Goal: Find specific fact: Find specific page/section

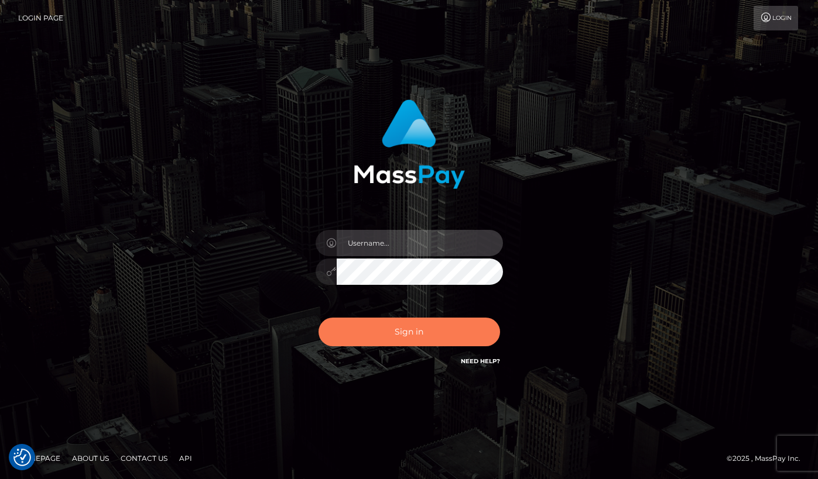
type input "grace.rush"
click at [383, 335] on button "Sign in" at bounding box center [408, 332] width 181 height 29
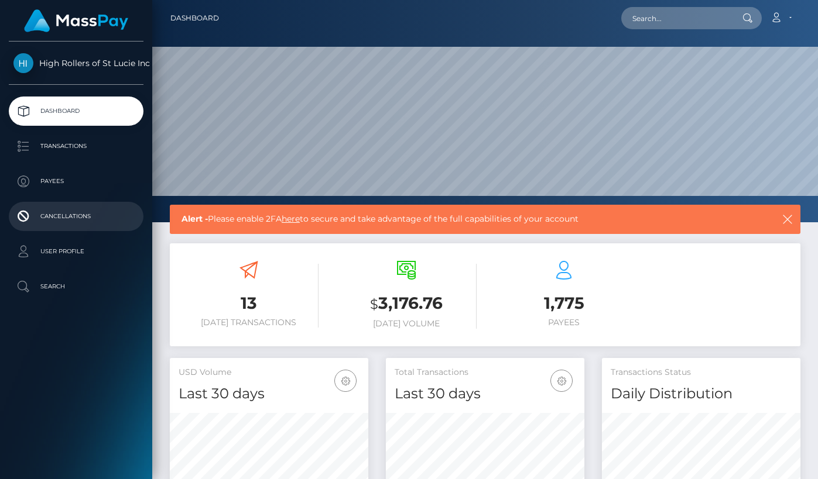
scroll to position [207, 198]
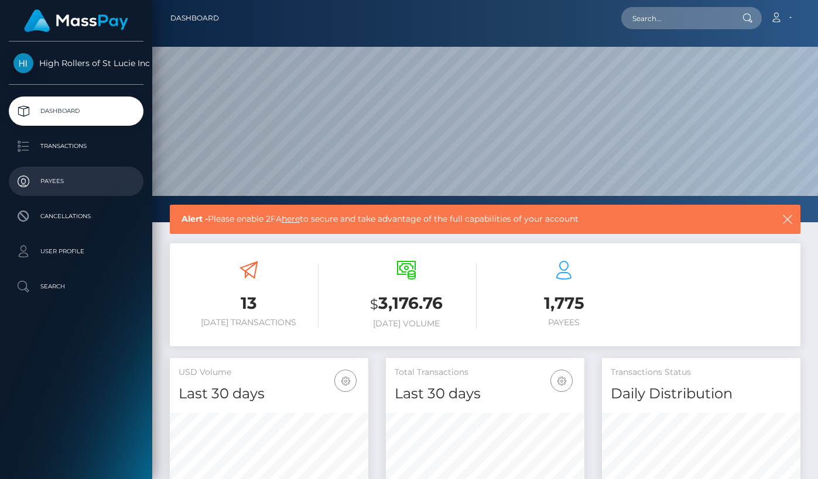
click at [83, 184] on p "Payees" at bounding box center [75, 182] width 125 height 18
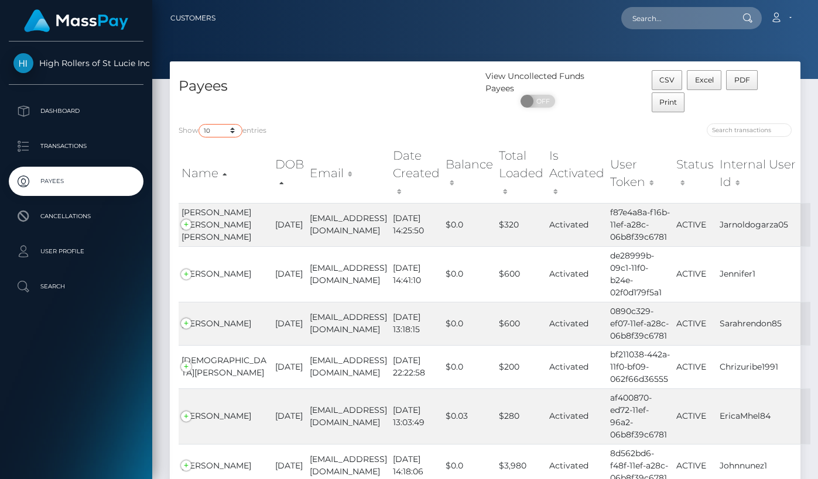
click at [219, 132] on select "10 25 50 100 250" at bounding box center [220, 130] width 44 height 13
select select "250"
click at [200, 124] on select "10 25 50 100 250" at bounding box center [220, 130] width 44 height 13
click at [332, 107] on div "Payees" at bounding box center [327, 92] width 315 height 44
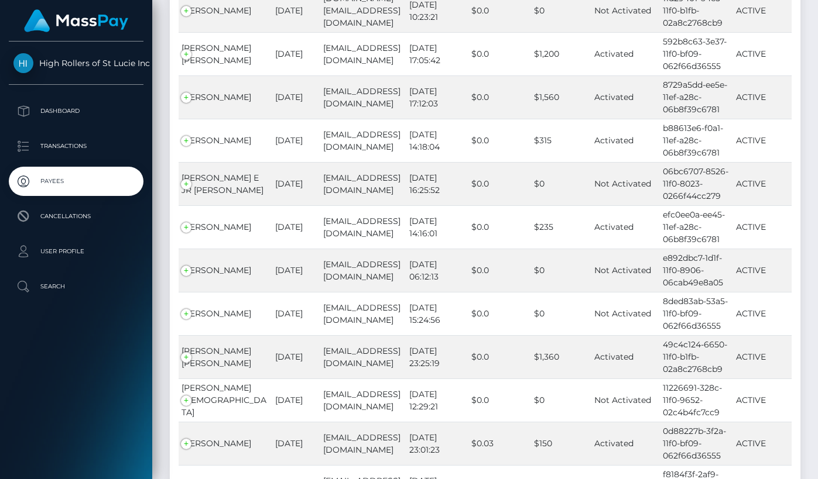
scroll to position [10662, 0]
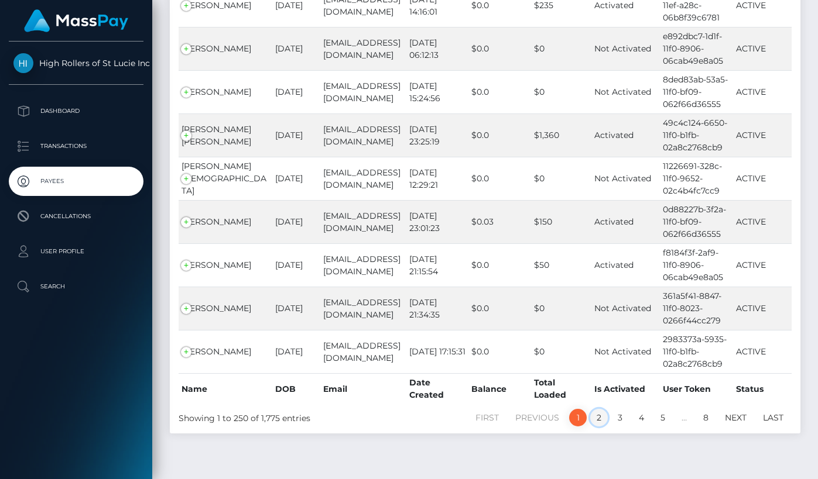
click at [599, 409] on link "2" at bounding box center [599, 418] width 18 height 18
click at [598, 409] on link "2" at bounding box center [599, 418] width 18 height 18
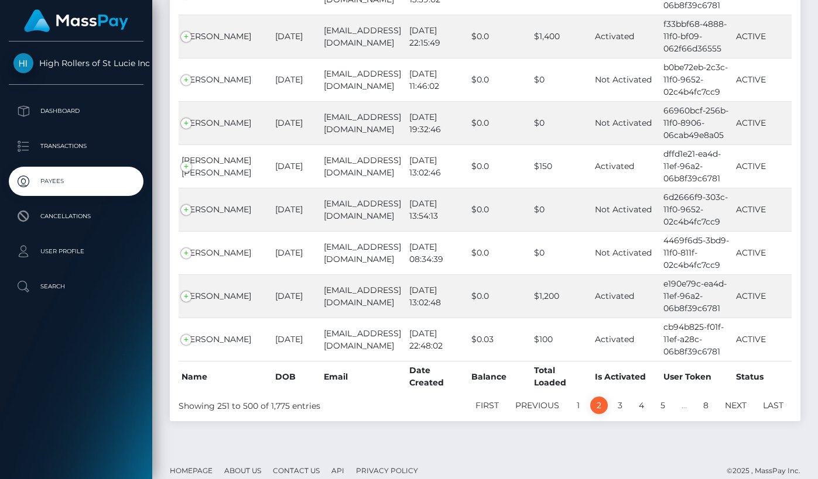
click at [603, 399] on link "2" at bounding box center [599, 406] width 18 height 18
click at [620, 397] on link "3" at bounding box center [620, 406] width 18 height 18
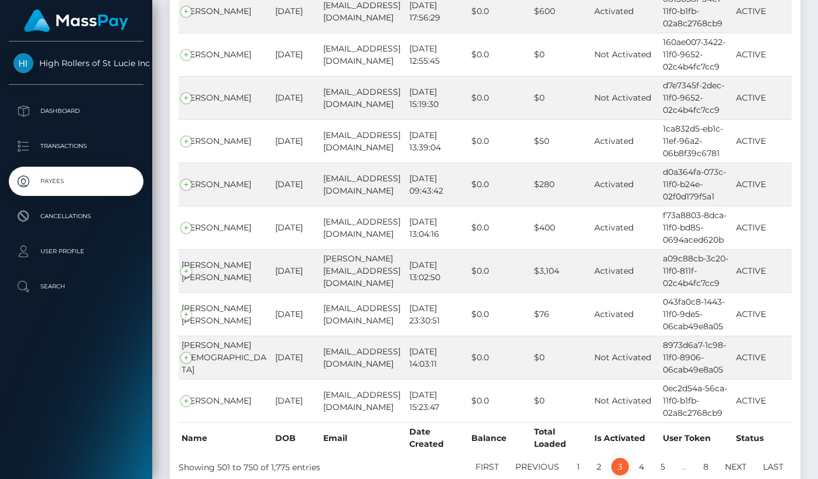
scroll to position [10650, 0]
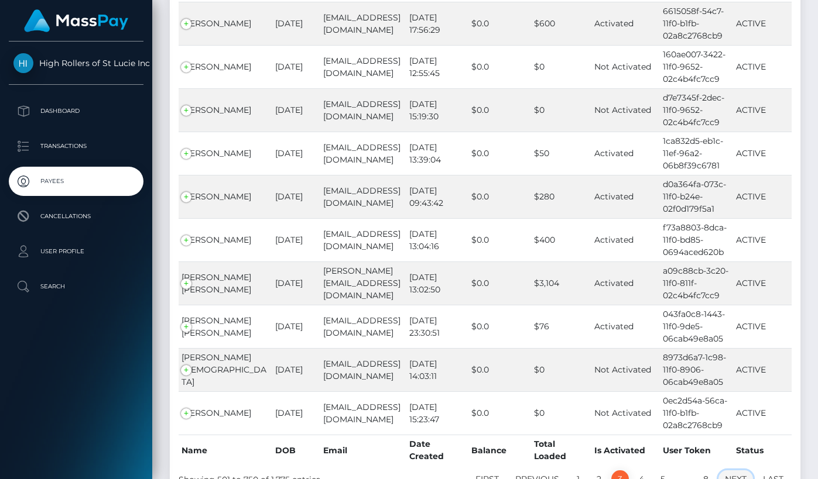
click at [736, 470] on link "Next" at bounding box center [735, 479] width 35 height 18
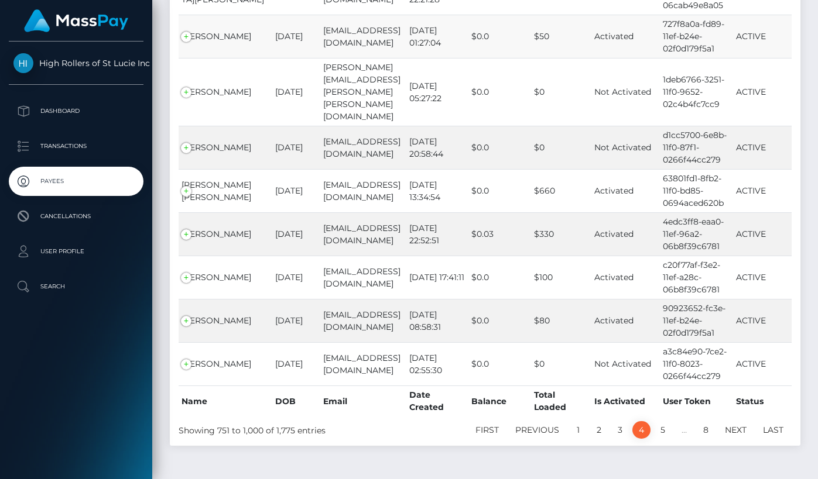
scroll to position [5554, 0]
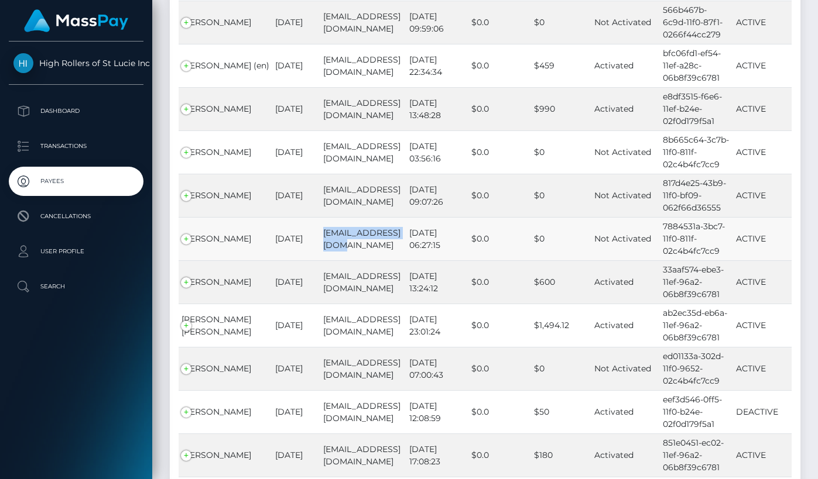
drag, startPoint x: 331, startPoint y: 246, endPoint x: 308, endPoint y: 230, distance: 28.2
click at [320, 230] on td "[EMAIL_ADDRESS][DOMAIN_NAME]" at bounding box center [362, 238] width 85 height 43
copy td "[EMAIL_ADDRESS][DOMAIN_NAME]"
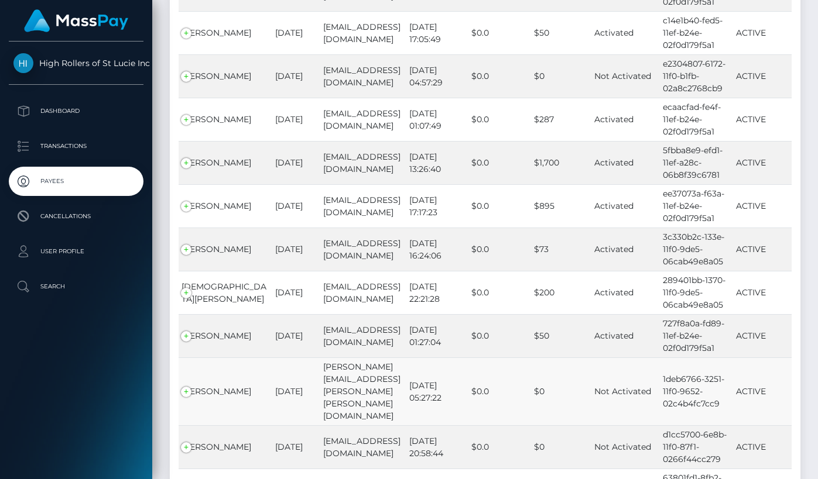
scroll to position [10650, 0]
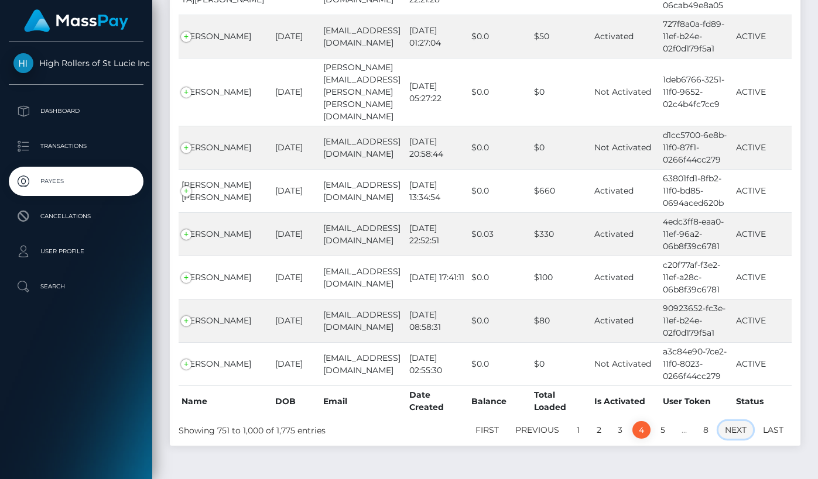
click at [740, 421] on link "Next" at bounding box center [735, 430] width 35 height 18
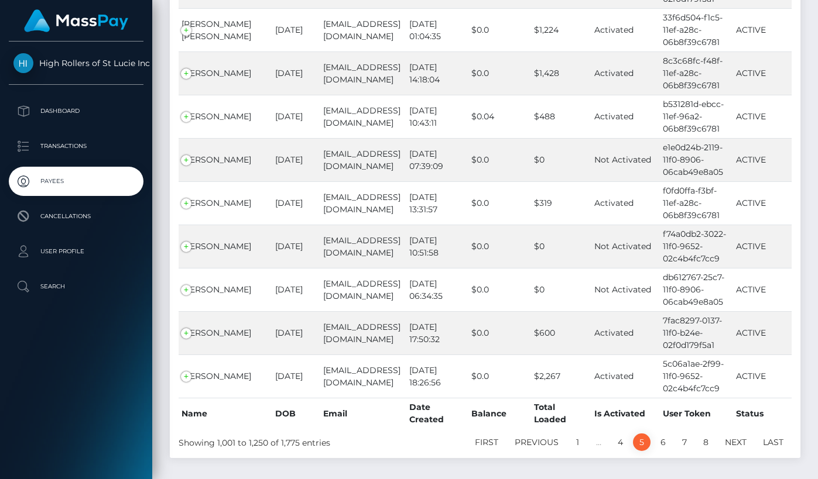
scroll to position [10674, 0]
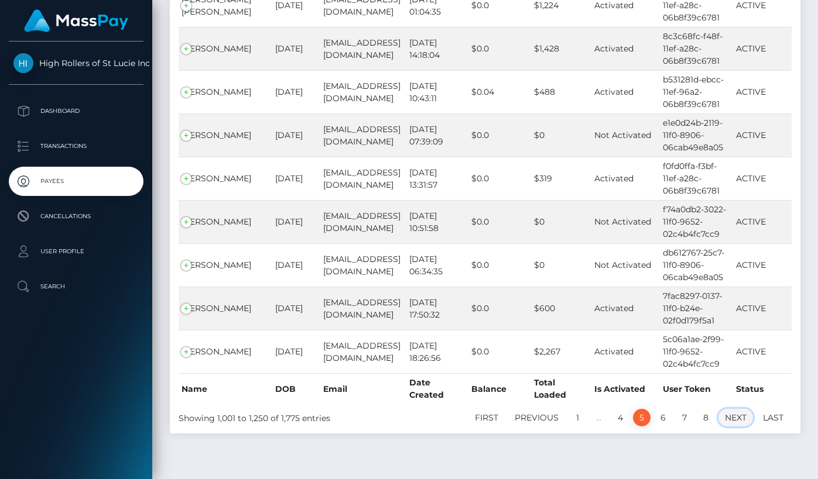
click at [729, 409] on link "Next" at bounding box center [735, 418] width 35 height 18
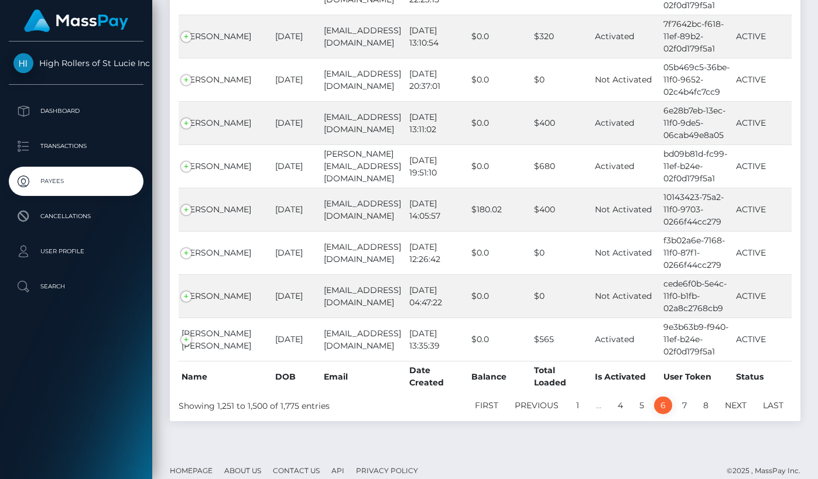
scroll to position [10662, 0]
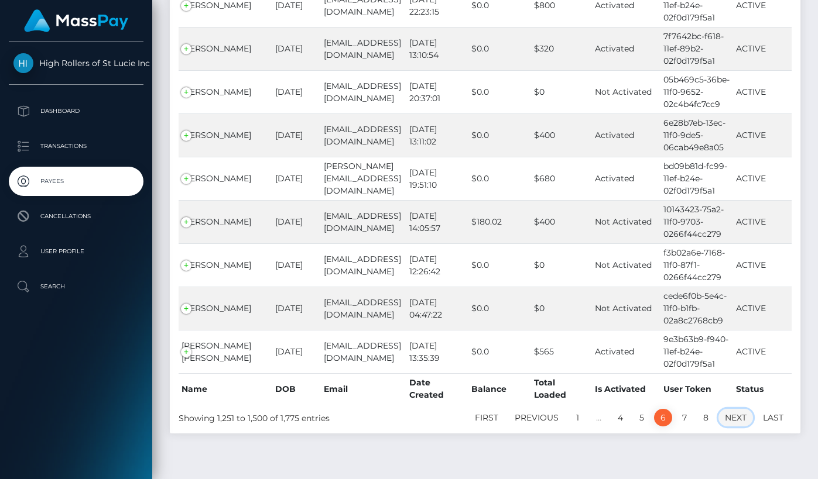
click at [742, 409] on link "Next" at bounding box center [735, 418] width 35 height 18
click at [744, 409] on link "Next" at bounding box center [735, 418] width 35 height 18
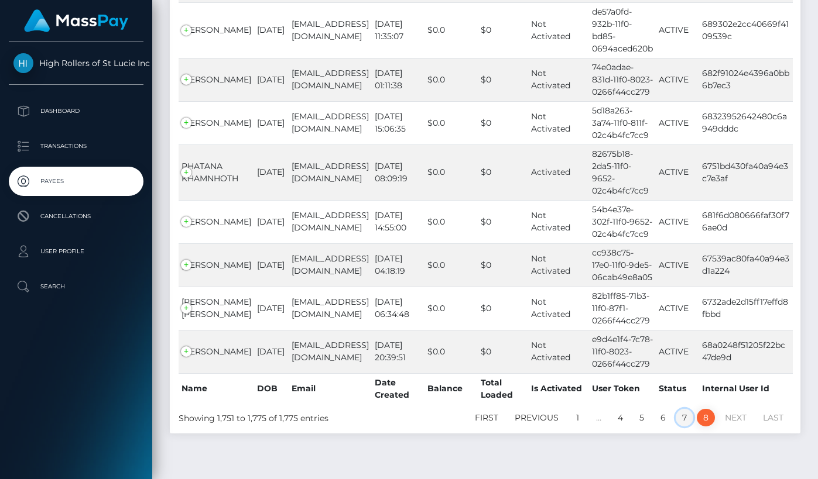
click at [679, 409] on link "7" at bounding box center [684, 418] width 18 height 18
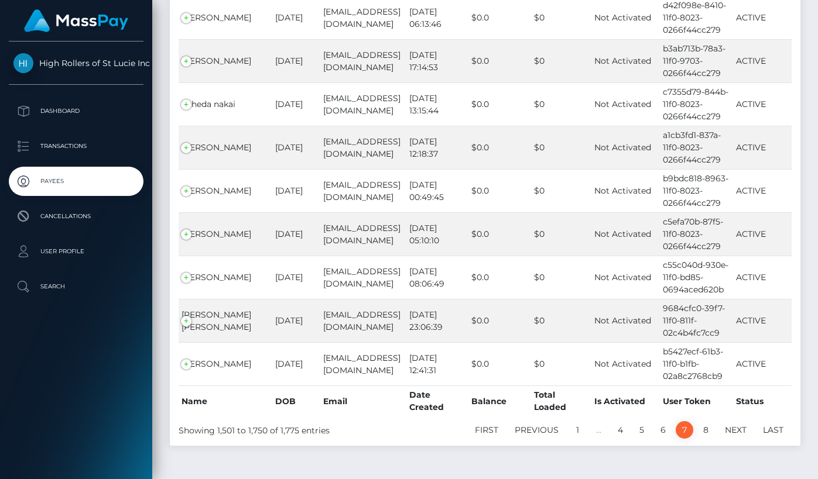
scroll to position [7682, 0]
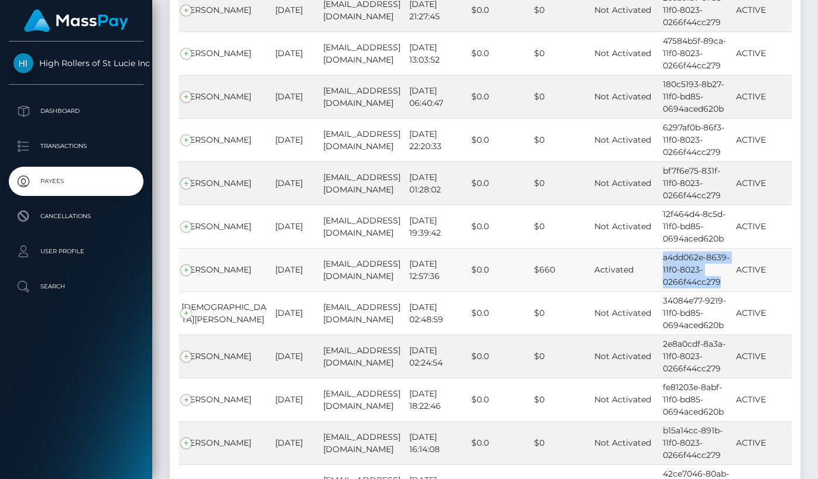
drag, startPoint x: 658, startPoint y: 231, endPoint x: 719, endPoint y: 261, distance: 68.0
click at [719, 261] on td "a4dd062e-8639-11f0-8023-0266f44cc279" at bounding box center [696, 269] width 73 height 43
copy td "a4dd062e-8639-11f0-8023-0266f44cc279"
click at [563, 248] on td "$660" at bounding box center [561, 269] width 60 height 43
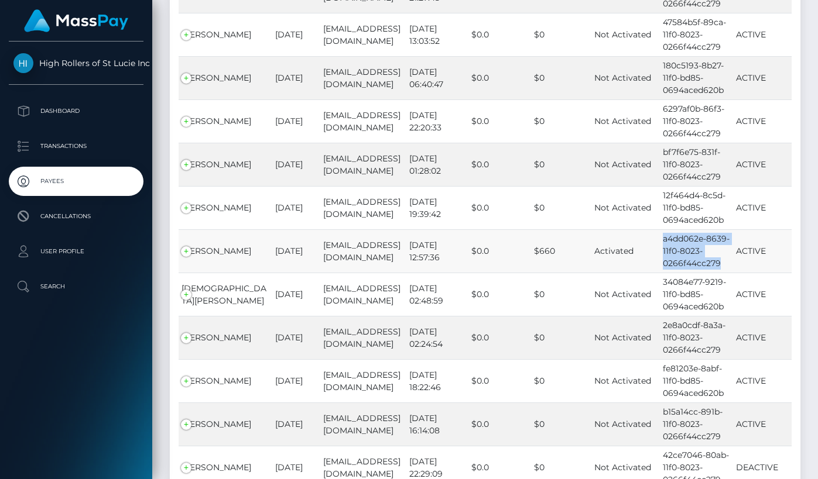
drag, startPoint x: 658, startPoint y: 214, endPoint x: 717, endPoint y: 243, distance: 65.2
click at [717, 243] on td "a4dd062e-8639-11f0-8023-0266f44cc279" at bounding box center [696, 250] width 73 height 43
copy td "a4dd062e-8639-11f0-8023-0266f44cc279"
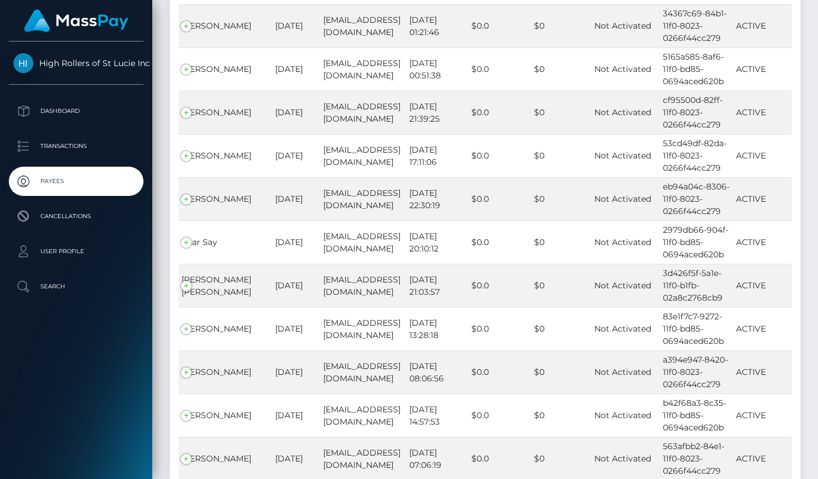
scroll to position [10674, 0]
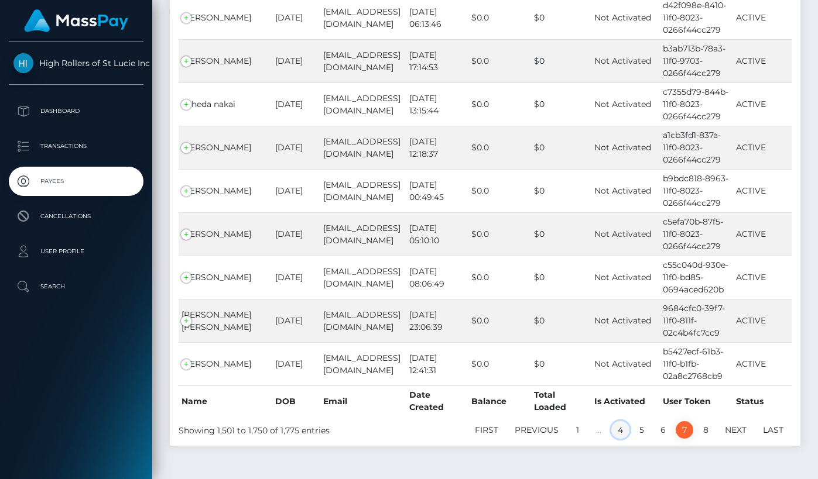
click at [623, 421] on link "4" at bounding box center [620, 430] width 18 height 18
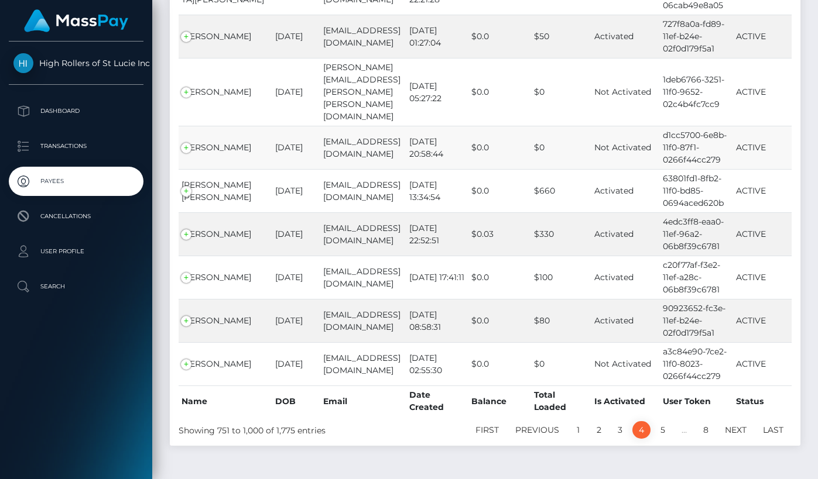
scroll to position [5554, 0]
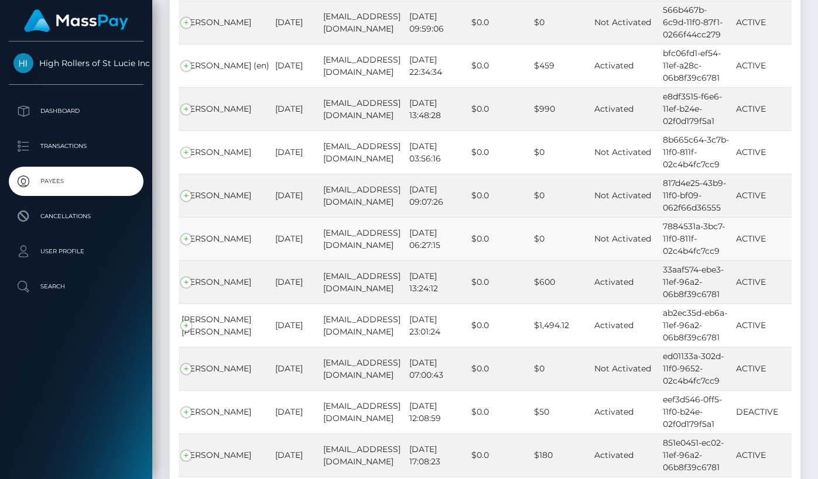
click at [327, 234] on td "[EMAIL_ADDRESS][DOMAIN_NAME]" at bounding box center [362, 238] width 85 height 43
copy td "[EMAIL_ADDRESS][DOMAIN_NAME]"
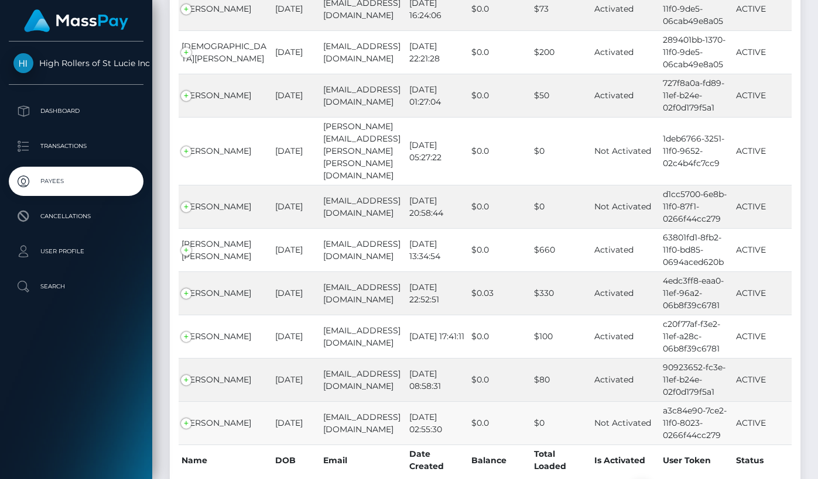
scroll to position [10650, 0]
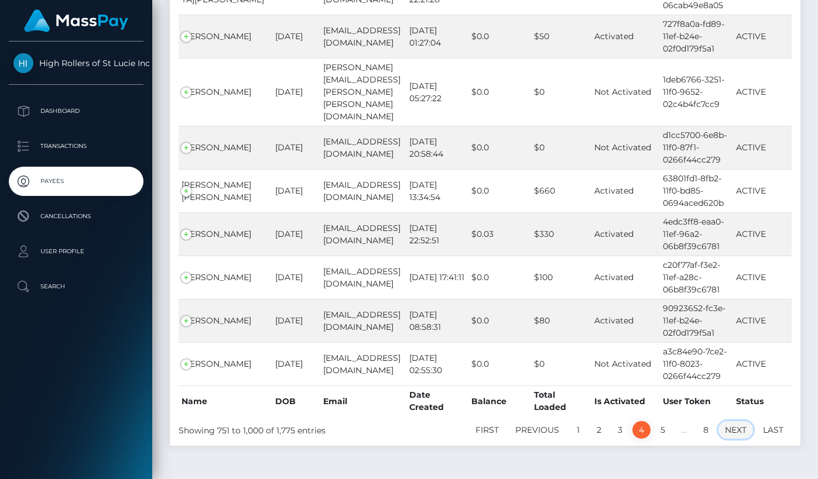
click at [734, 421] on link "Next" at bounding box center [735, 430] width 35 height 18
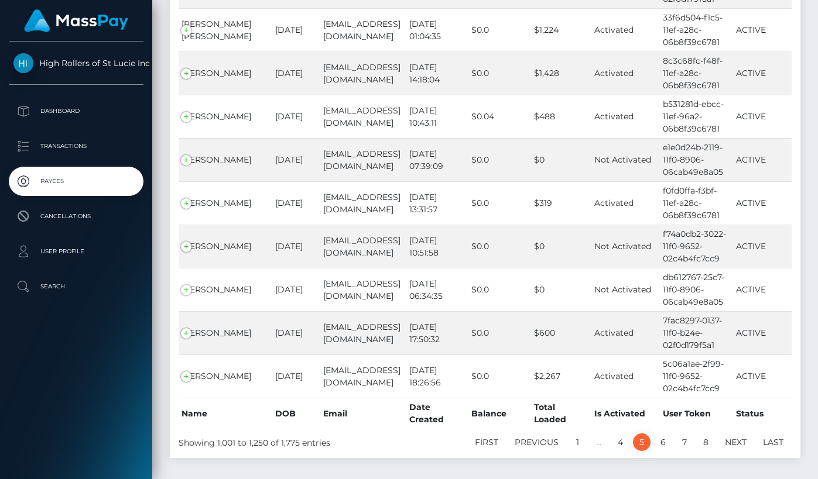
scroll to position [10674, 0]
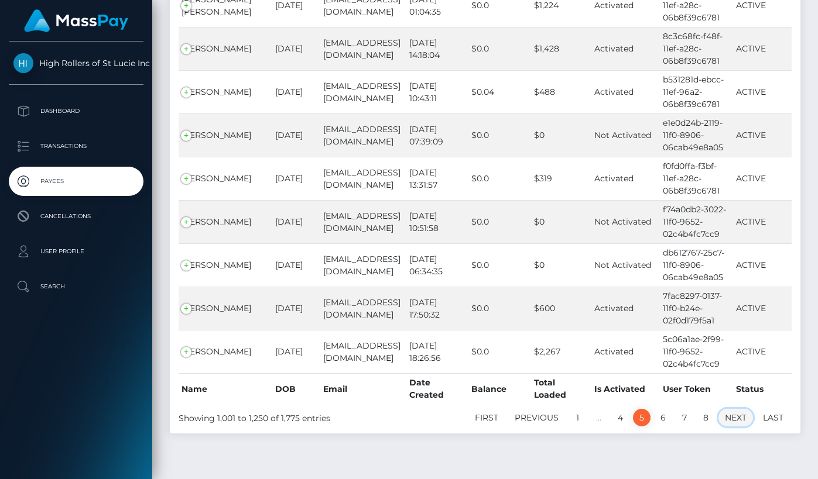
click at [726, 409] on link "Next" at bounding box center [735, 418] width 35 height 18
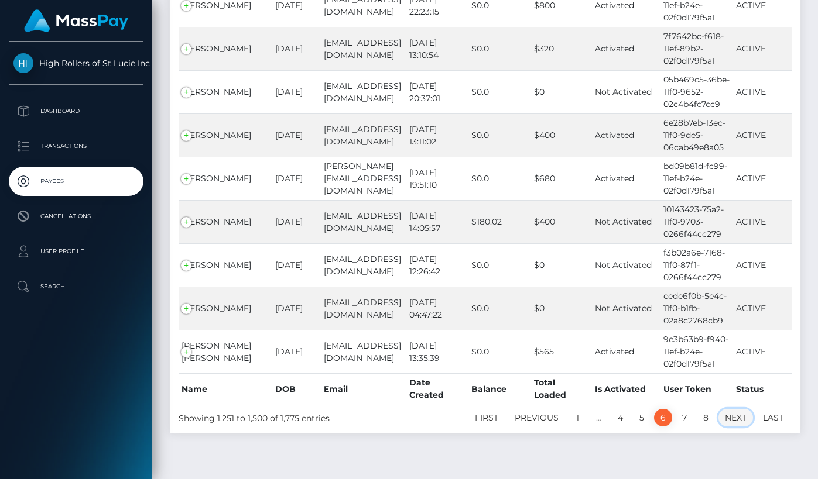
click at [729, 409] on link "Next" at bounding box center [735, 418] width 35 height 18
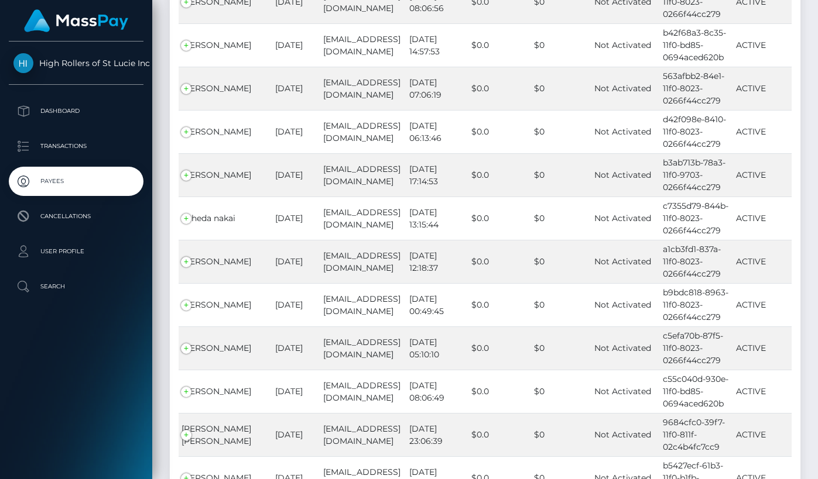
scroll to position [10674, 0]
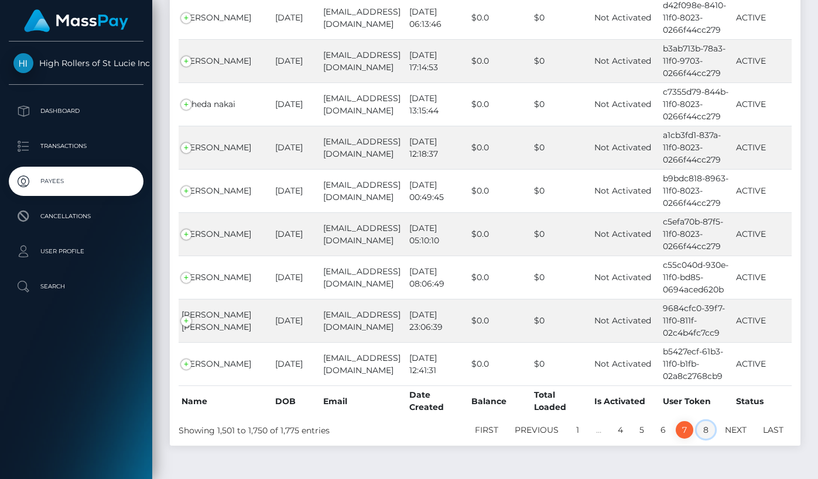
click at [705, 421] on link "8" at bounding box center [705, 430] width 18 height 18
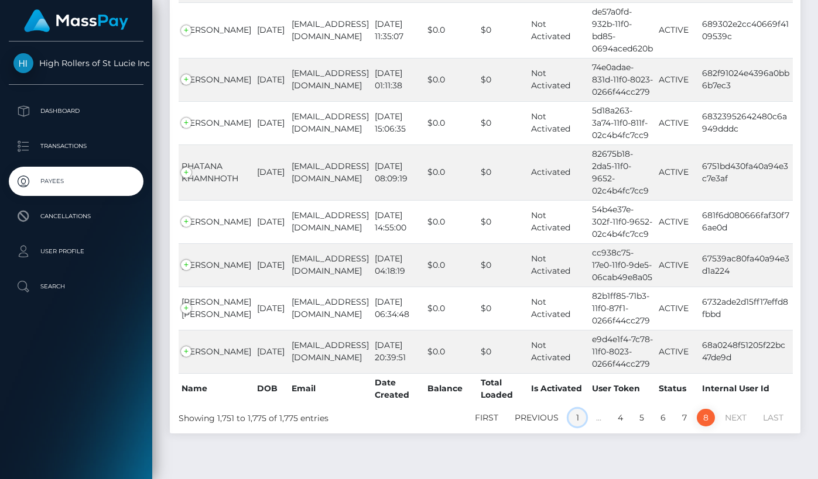
click at [579, 409] on link "1" at bounding box center [577, 418] width 18 height 18
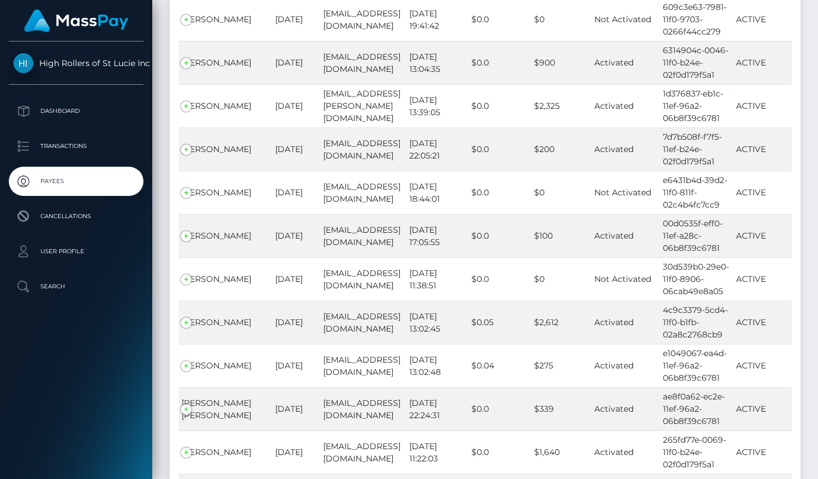
scroll to position [10650, 0]
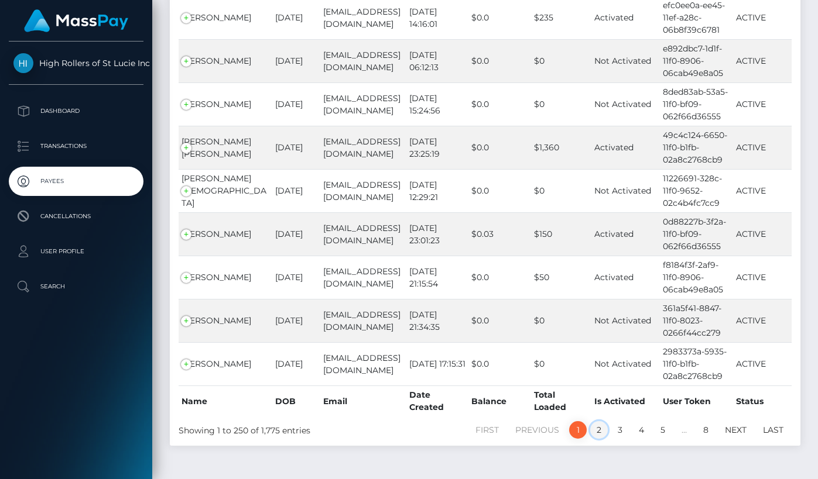
click at [602, 421] on link "2" at bounding box center [599, 430] width 18 height 18
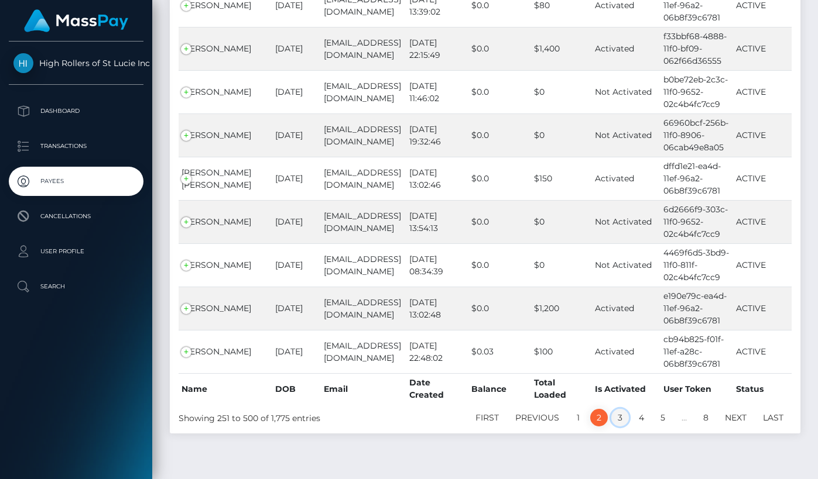
click at [622, 409] on link "3" at bounding box center [620, 418] width 18 height 18
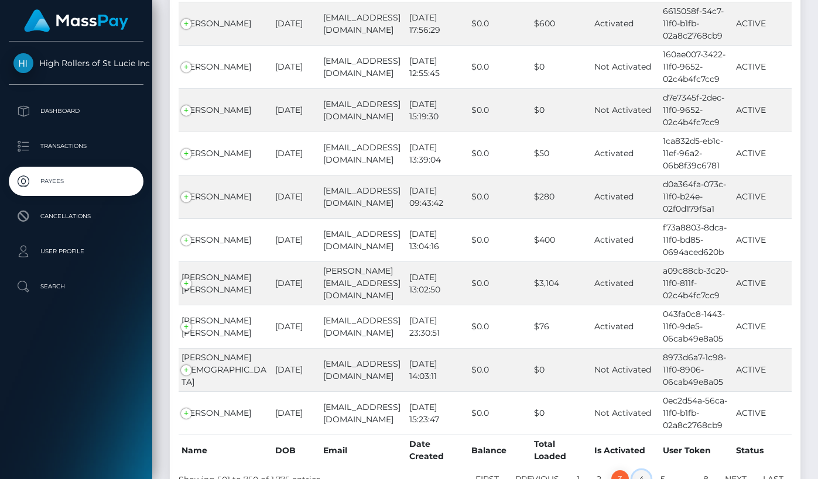
click at [642, 470] on link "4" at bounding box center [641, 479] width 18 height 18
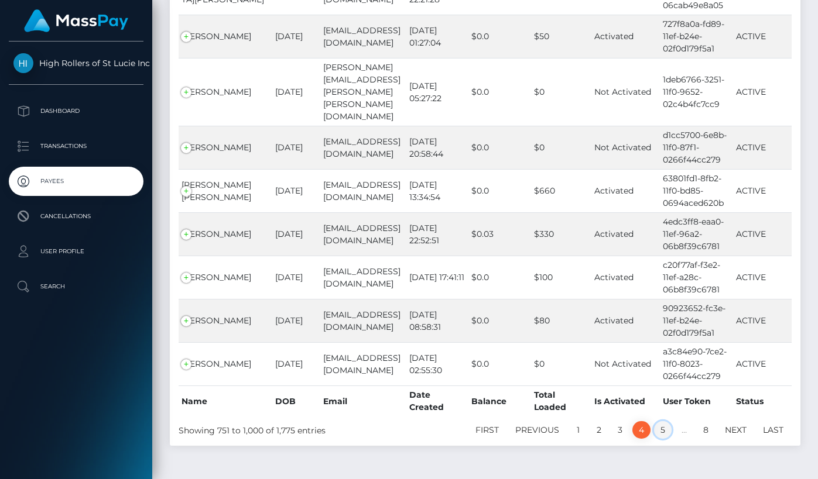
click at [660, 421] on link "5" at bounding box center [663, 430] width 18 height 18
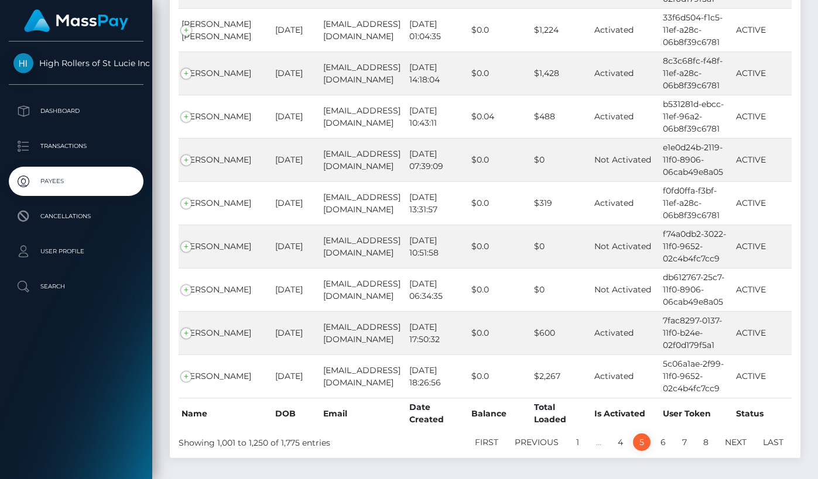
scroll to position [10674, 0]
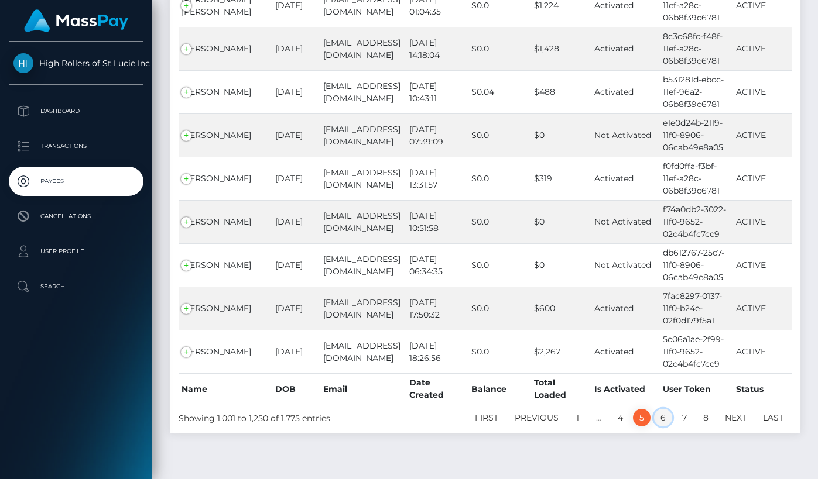
click at [665, 409] on link "6" at bounding box center [663, 418] width 18 height 18
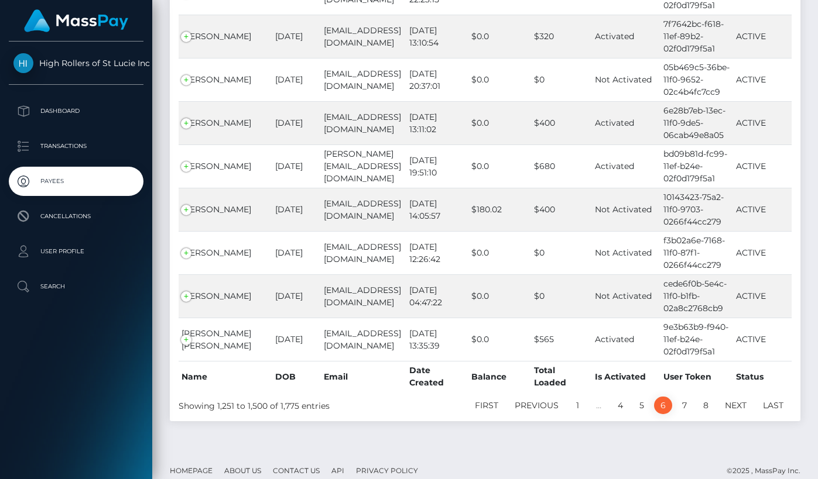
scroll to position [10662, 0]
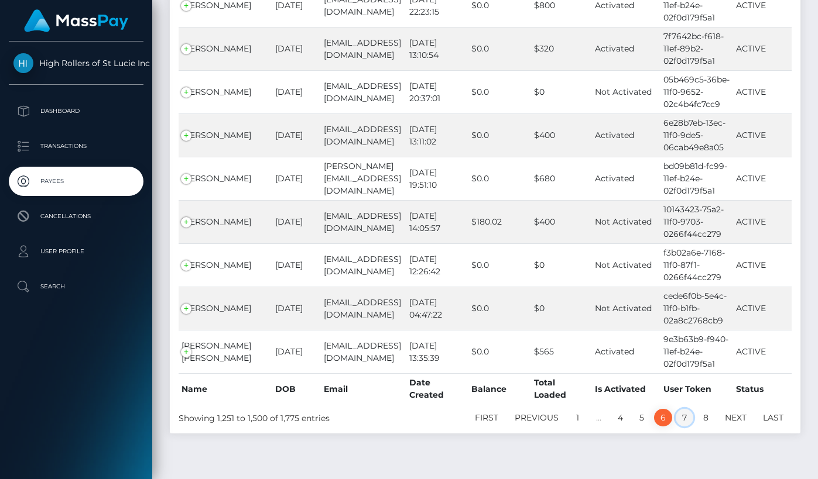
click at [688, 409] on link "7" at bounding box center [684, 418] width 18 height 18
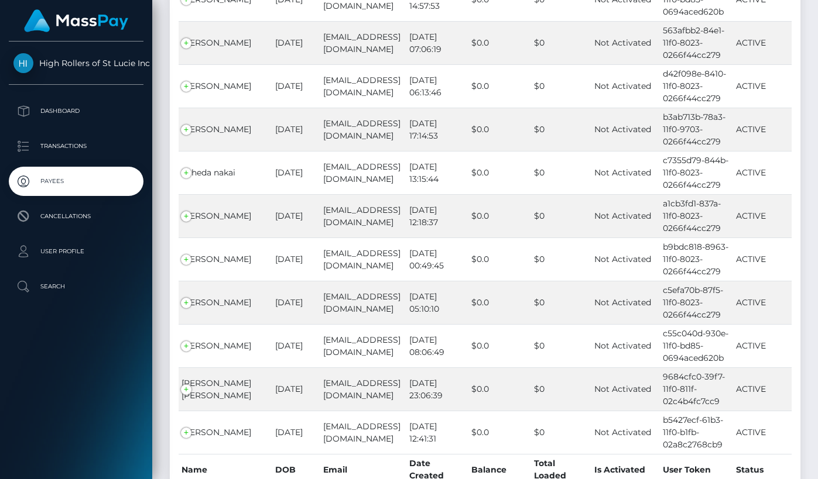
scroll to position [10674, 0]
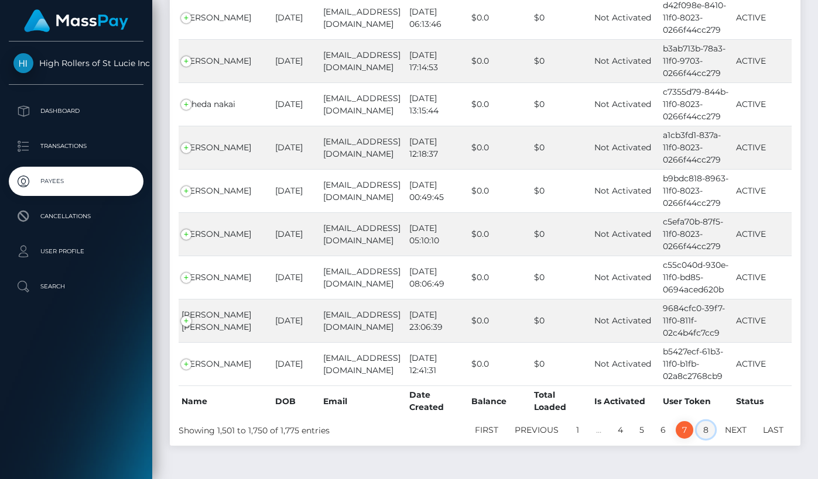
click at [709, 421] on link "8" at bounding box center [705, 430] width 18 height 18
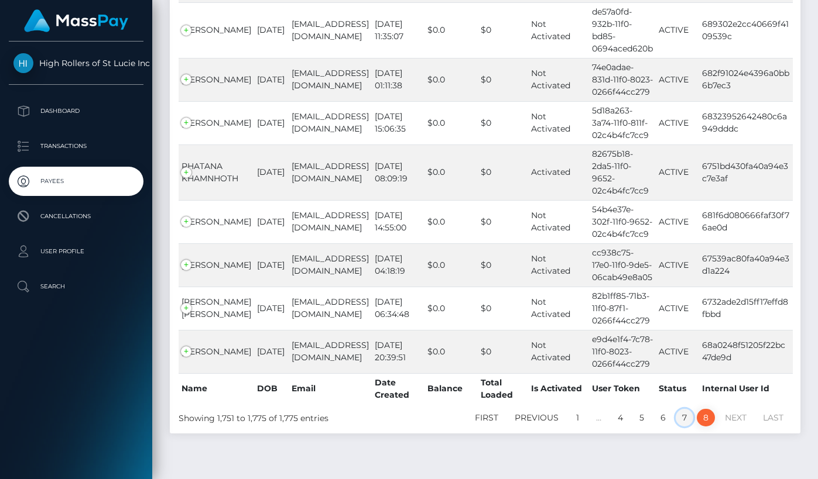
click at [680, 409] on link "7" at bounding box center [684, 418] width 18 height 18
click at [662, 409] on link "6" at bounding box center [663, 418] width 18 height 18
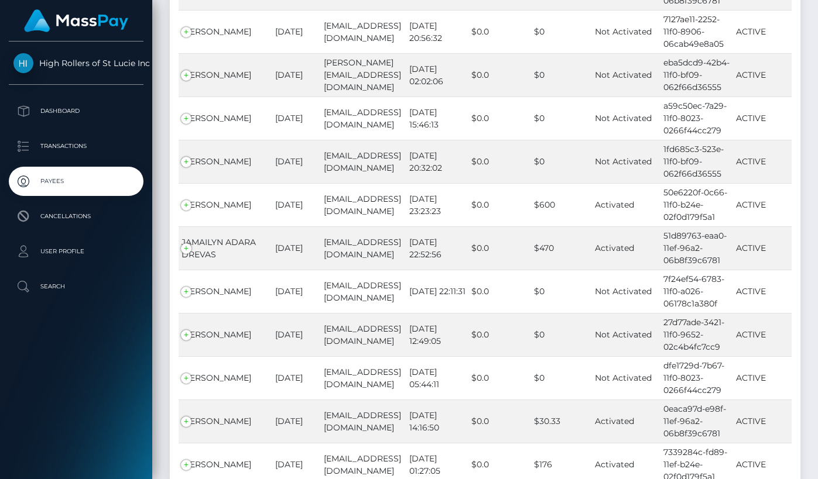
scroll to position [10662, 0]
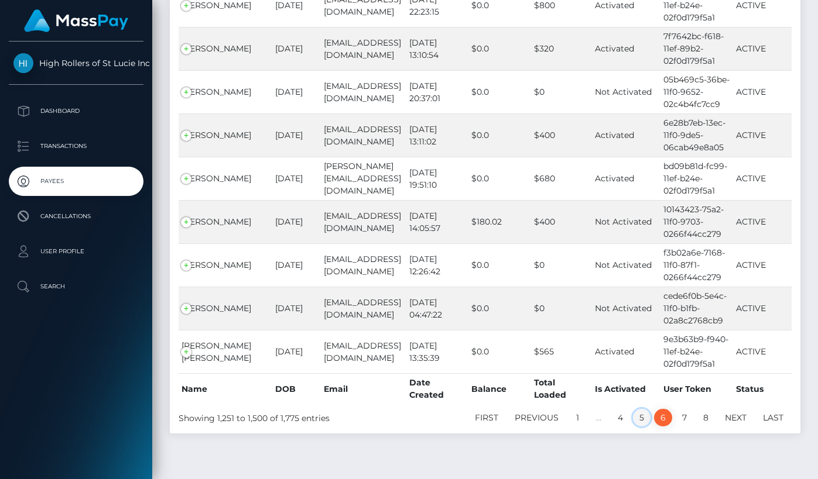
click at [644, 409] on link "5" at bounding box center [642, 418] width 18 height 18
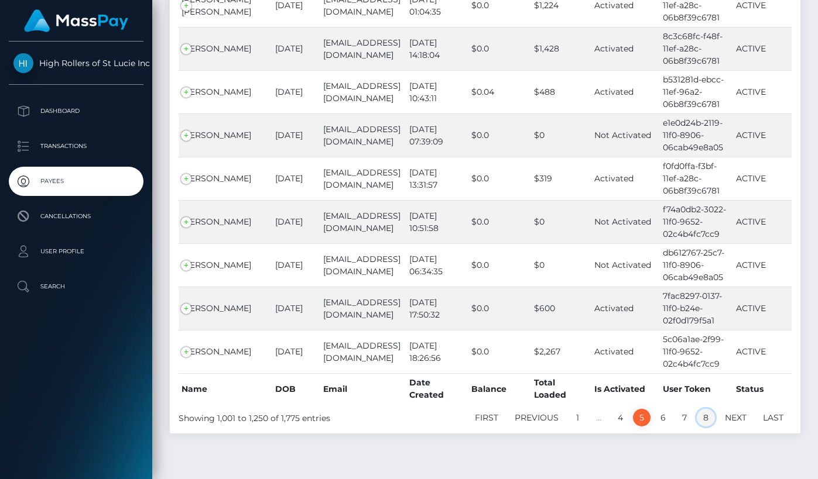
click at [710, 409] on link "8" at bounding box center [705, 418] width 18 height 18
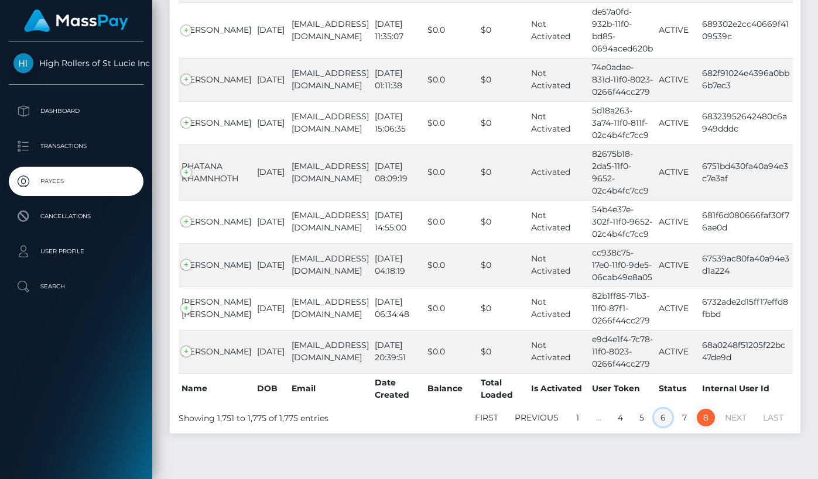
click at [658, 409] on link "6" at bounding box center [663, 418] width 18 height 18
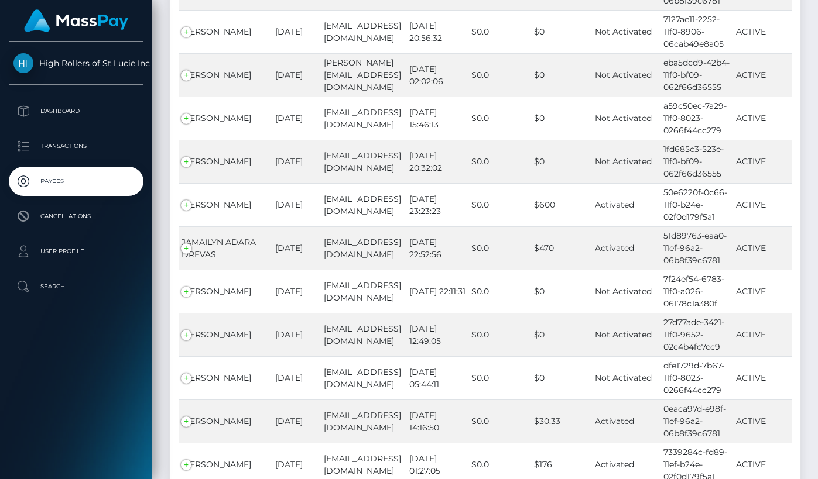
scroll to position [10662, 0]
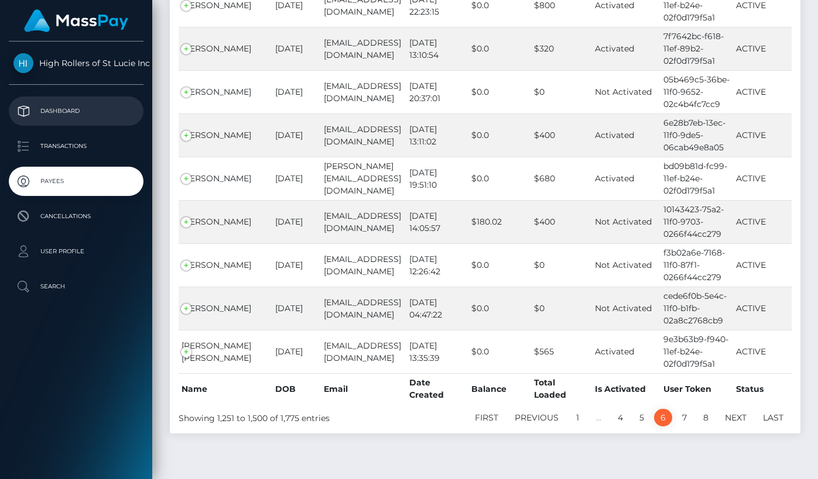
click at [103, 102] on p "Dashboard" at bounding box center [75, 111] width 125 height 18
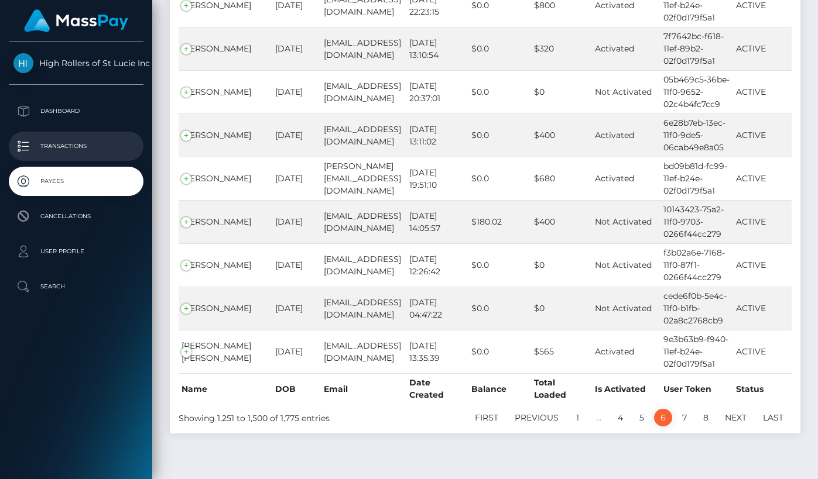
click at [87, 149] on p "Transactions" at bounding box center [75, 147] width 125 height 18
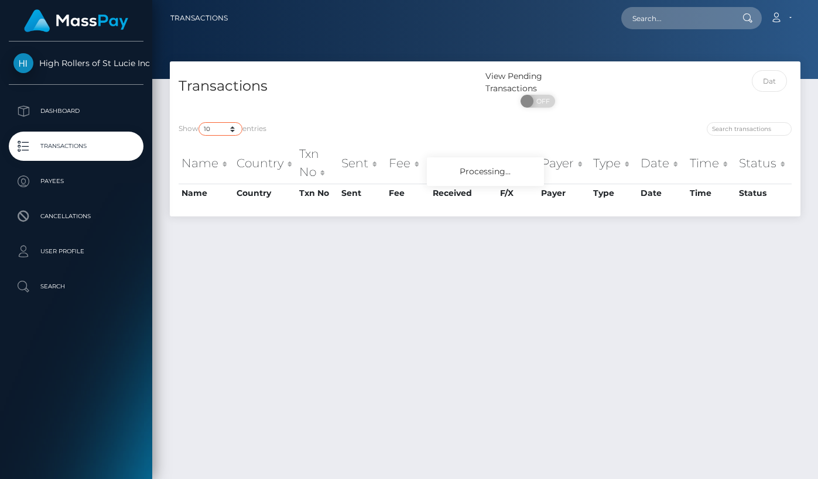
click at [229, 130] on select "10 25 50 100 250 500 1,000 3,500" at bounding box center [220, 128] width 44 height 13
